Goal: Task Accomplishment & Management: Manage account settings

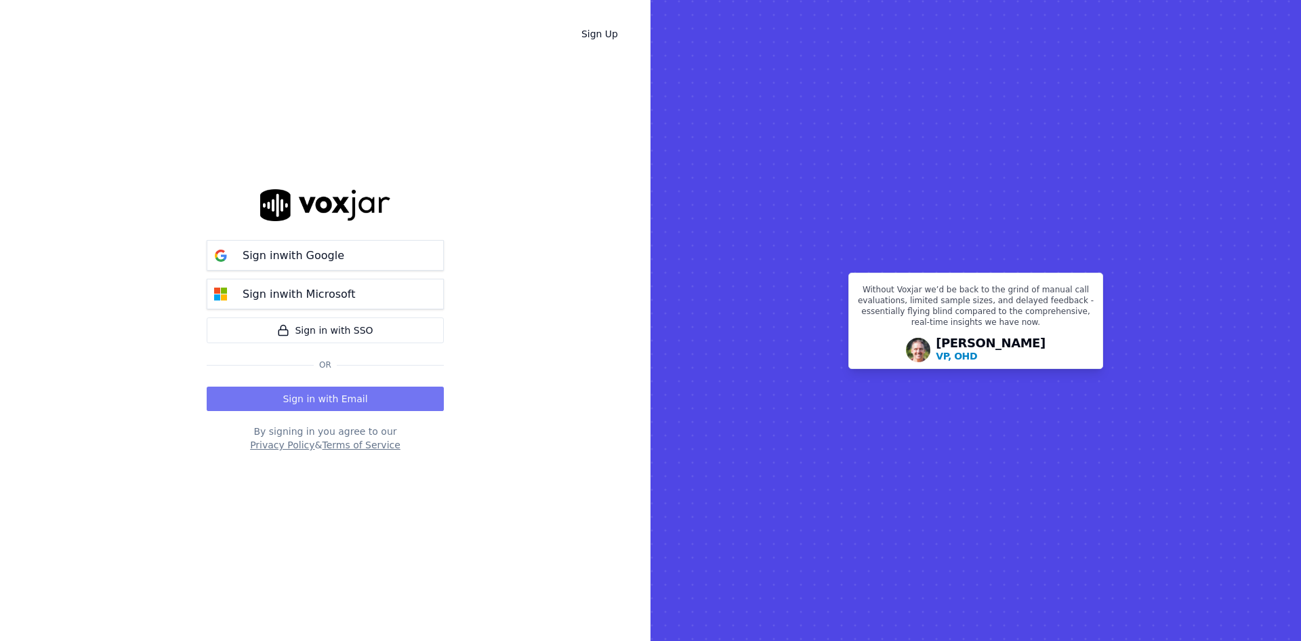
click at [372, 399] on button "Sign in with Email" at bounding box center [325, 398] width 237 height 24
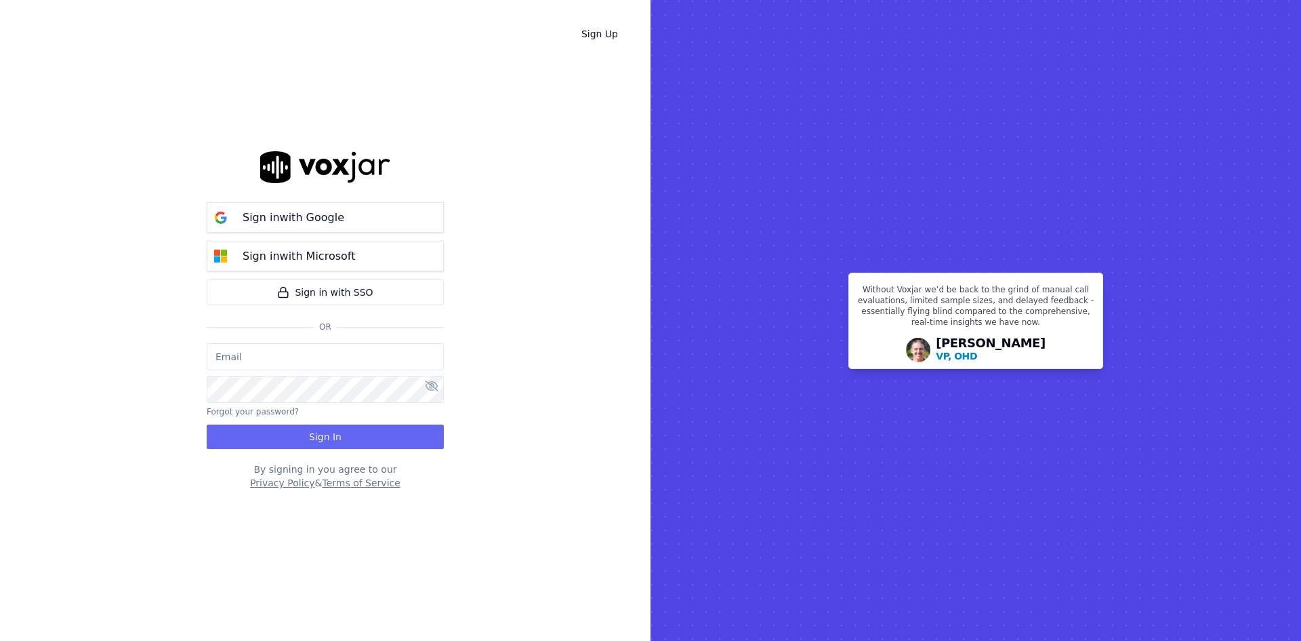
click at [332, 352] on input "email" at bounding box center [325, 356] width 237 height 27
type input "[EMAIL_ADDRESS][DOMAIN_NAME]"
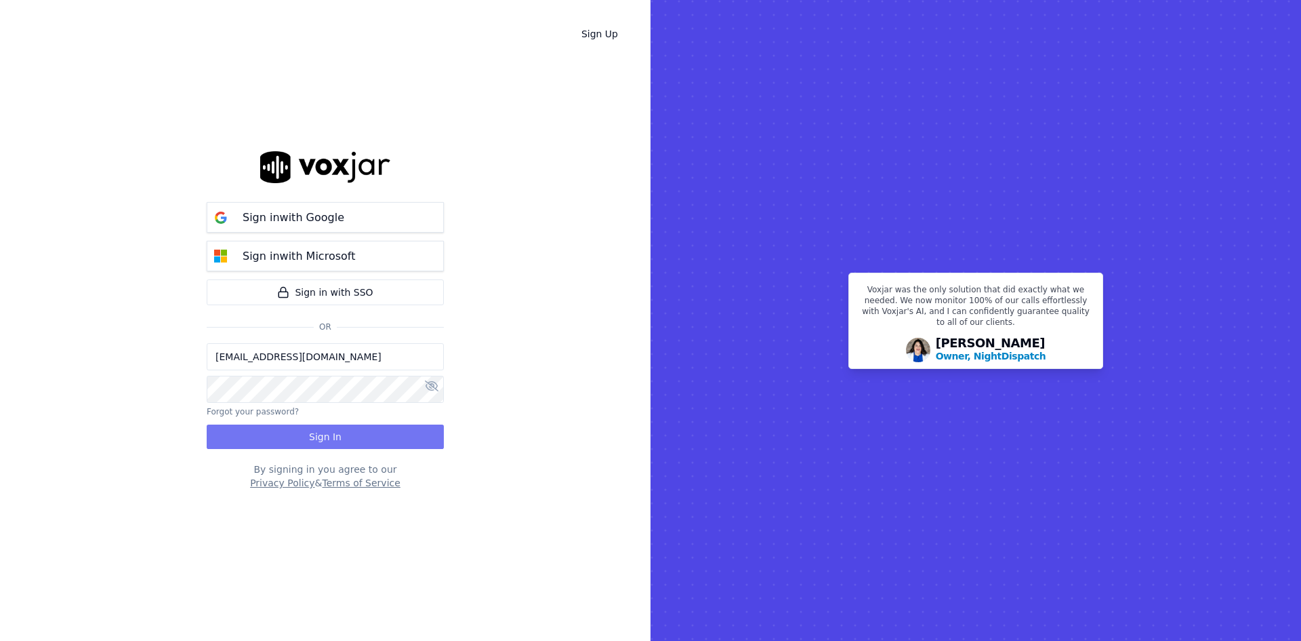
click at [296, 438] on button "Sign In" at bounding box center [325, 436] width 237 height 24
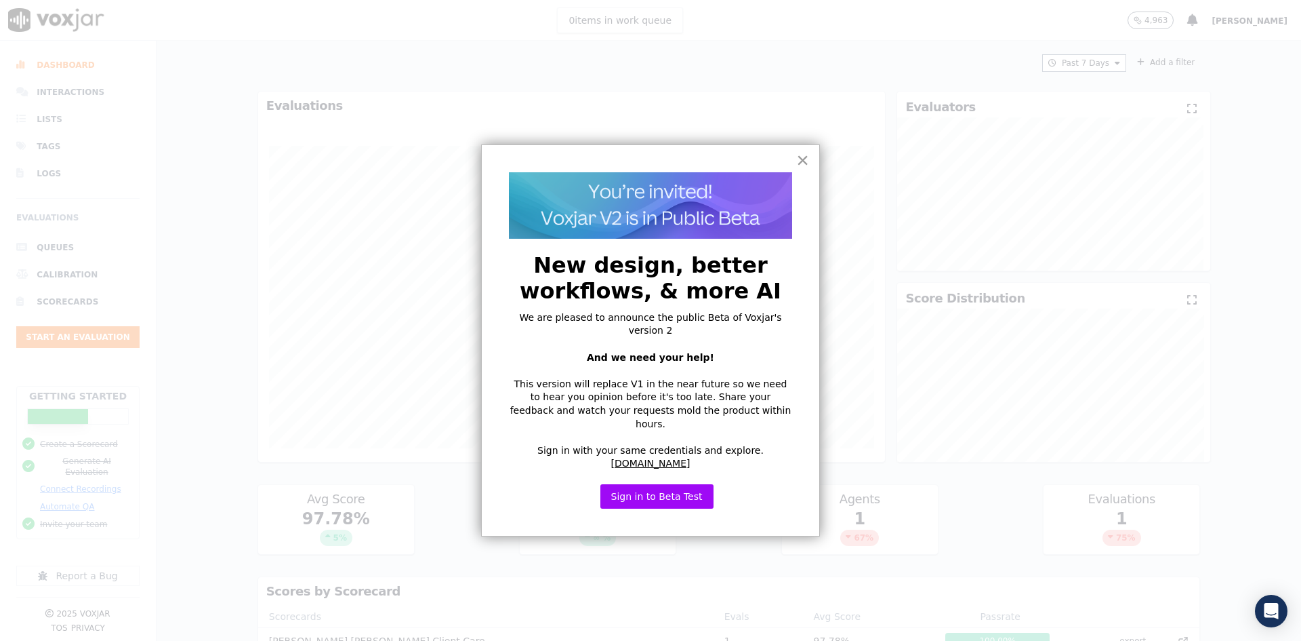
click at [801, 157] on button "×" at bounding box center [802, 160] width 13 height 22
